Goal: Find specific page/section: Find specific page/section

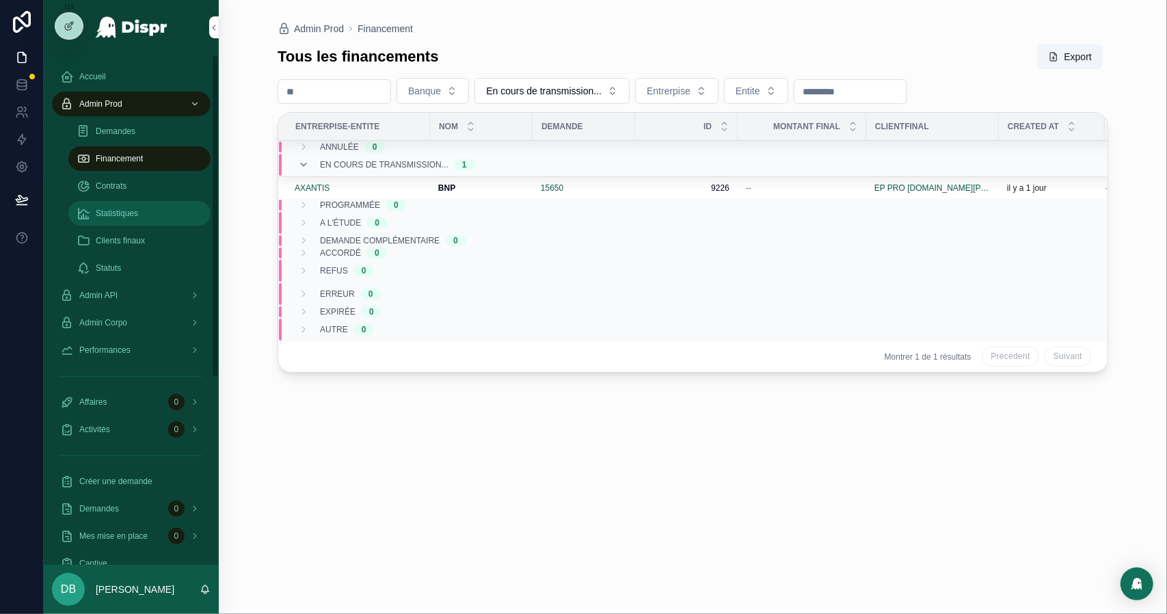
click at [115, 210] on span "Statistiques" at bounding box center [117, 213] width 42 height 11
